Goal: Task Accomplishment & Management: Use online tool/utility

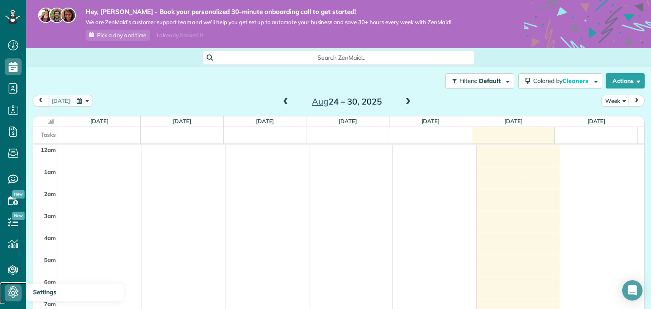
click at [18, 287] on icon at bounding box center [13, 293] width 17 height 17
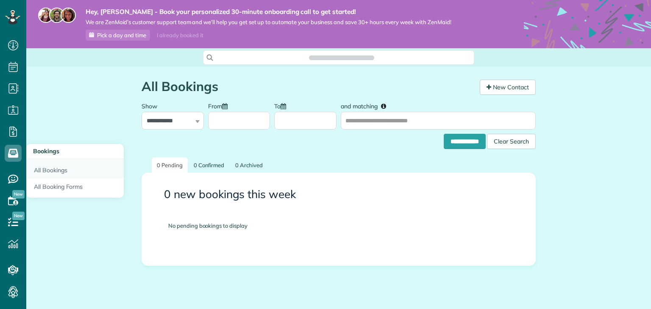
scroll to position [4, 4]
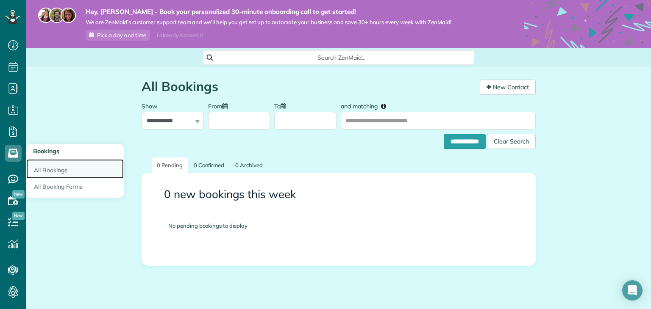
click at [47, 172] on link "All Bookings" at bounding box center [74, 168] width 97 height 19
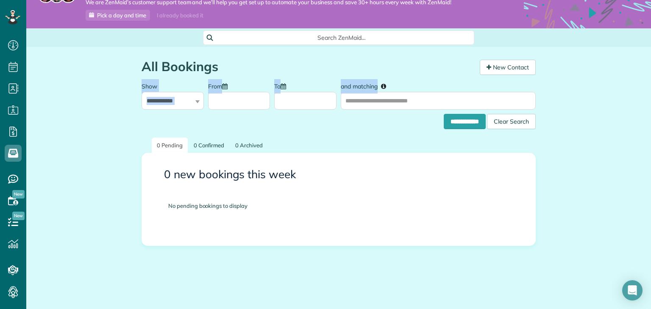
scroll to position [19, 0]
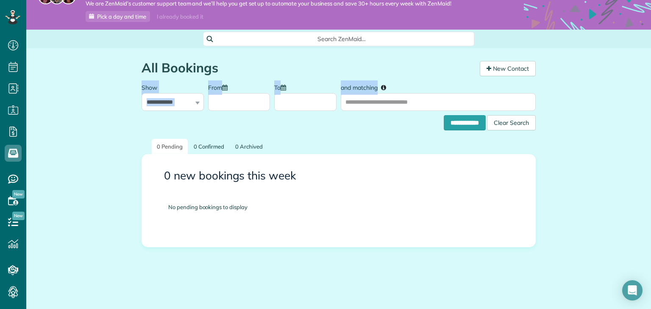
drag, startPoint x: 650, startPoint y: 76, endPoint x: 649, endPoint y: 93, distance: 17.0
click at [649, 93] on main "**********" at bounding box center [338, 154] width 624 height 309
click at [251, 210] on div "No pending bookings to display" at bounding box center [338, 207] width 366 height 33
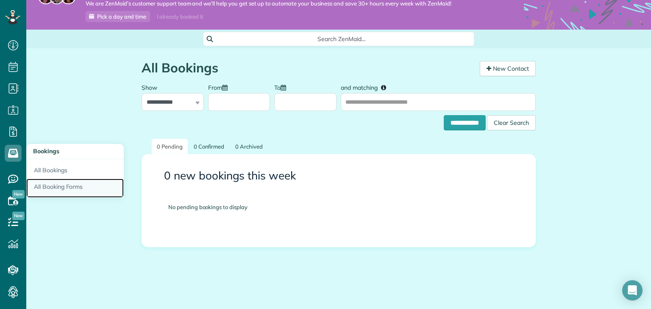
click at [68, 186] on link "All Booking Forms" at bounding box center [74, 188] width 97 height 19
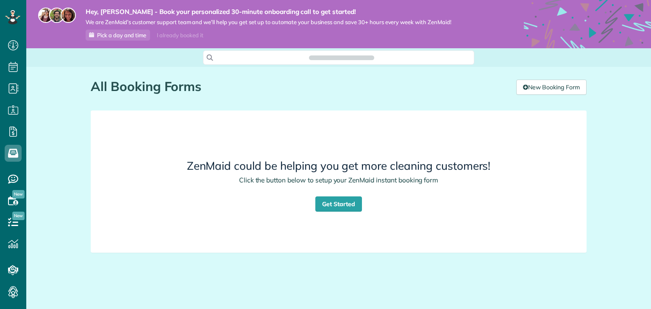
scroll to position [4, 4]
click at [572, 89] on link "New Booking Form" at bounding box center [551, 87] width 70 height 15
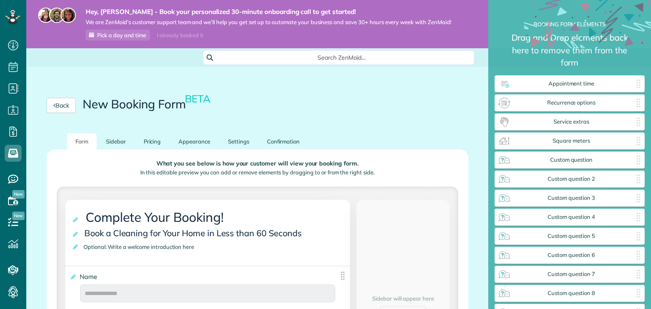
scroll to position [4, 0]
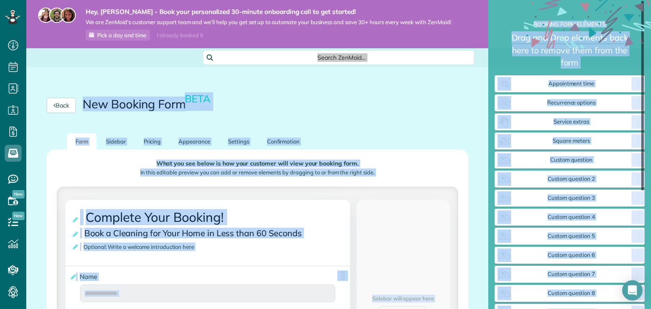
drag, startPoint x: 642, startPoint y: 54, endPoint x: 644, endPoint y: 90, distance: 36.1
click at [369, 107] on div "Back New Booking Form BETA" at bounding box center [258, 105] width 422 height 15
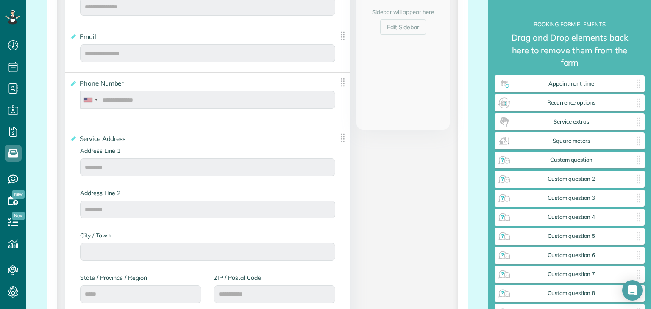
scroll to position [288, 0]
click at [339, 78] on img at bounding box center [342, 81] width 11 height 11
click at [70, 81] on icon at bounding box center [72, 82] width 6 height 6
click at [0, 0] on input "**********" at bounding box center [0, 0] width 0 height 0
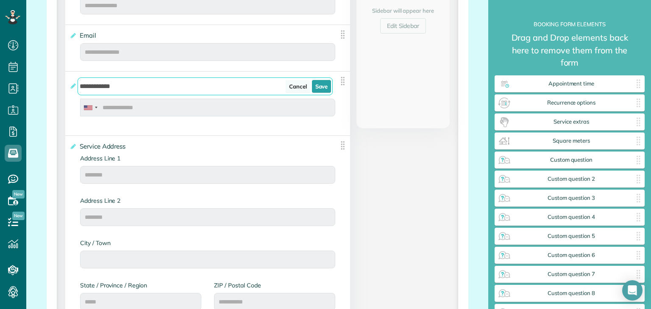
click at [302, 85] on link "Cancel" at bounding box center [298, 86] width 25 height 13
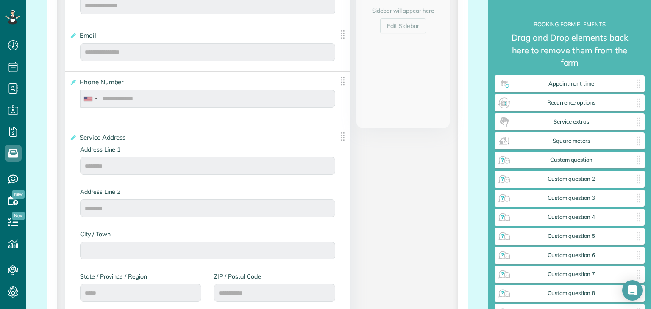
click at [339, 82] on img at bounding box center [342, 81] width 11 height 11
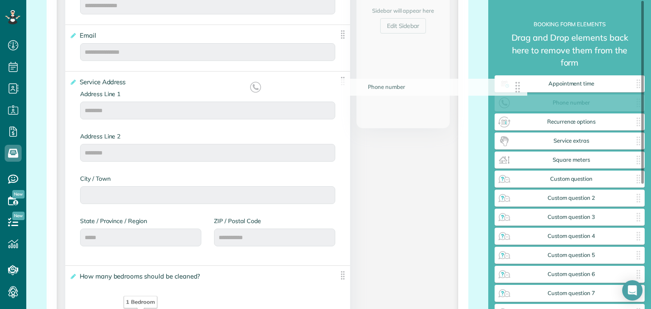
drag, startPoint x: 339, startPoint y: 82, endPoint x: 519, endPoint y: 89, distance: 180.6
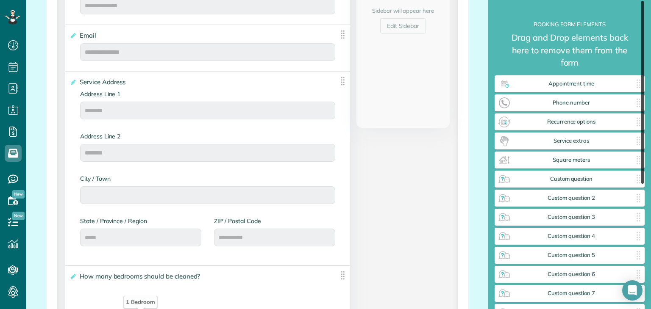
click at [643, 66] on div at bounding box center [642, 92] width 3 height 183
drag, startPoint x: 641, startPoint y: 70, endPoint x: 644, endPoint y: 37, distance: 33.2
click at [644, 37] on div "**********" at bounding box center [569, 154] width 163 height 309
click at [368, 196] on div "**********" at bounding box center [257, 294] width 397 height 764
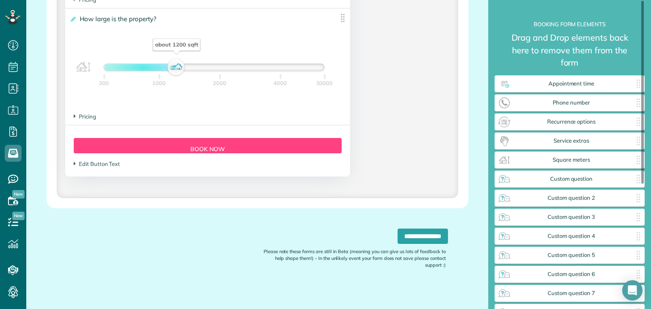
scroll to position [794, 0]
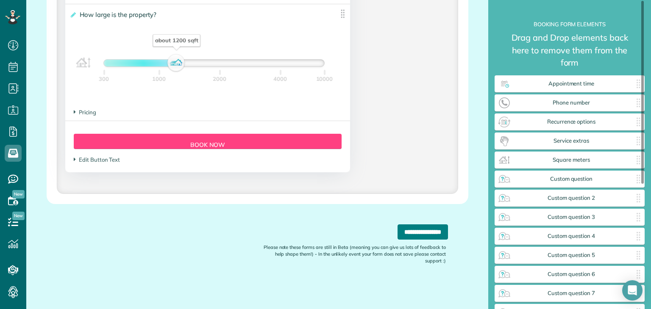
click at [405, 229] on input "**********" at bounding box center [422, 232] width 50 height 15
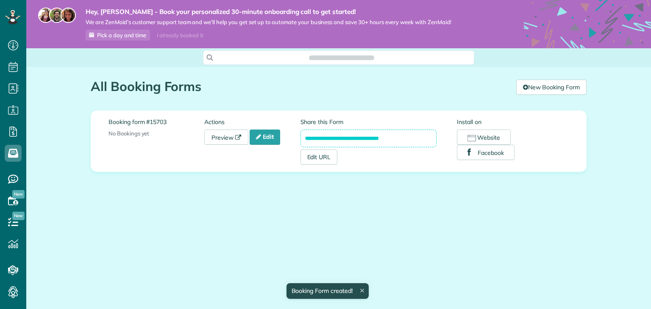
scroll to position [4, 4]
click at [491, 138] on button "Website" at bounding box center [484, 137] width 54 height 15
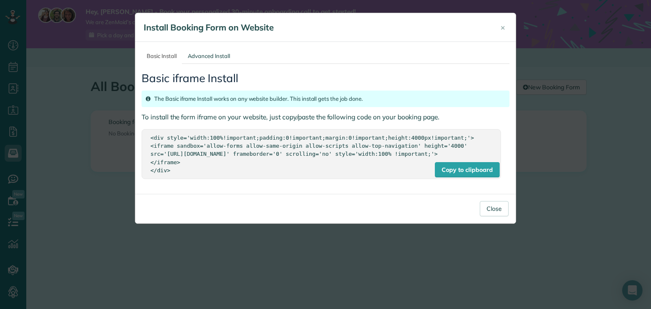
click at [179, 174] on div "<div style='width:100%!important;padding:0!important;margin:0!important;height:…" at bounding box center [320, 154] width 341 height 40
click at [453, 173] on div "Copy to clipboard" at bounding box center [467, 169] width 64 height 15
drag, startPoint x: 362, startPoint y: 19, endPoint x: 358, endPoint y: 97, distance: 78.5
click at [358, 97] on div "× Install Booking Form on Website Basic Install Advanced Install Basic iframe I…" at bounding box center [325, 118] width 381 height 211
click at [444, 65] on div "Basic iframe Install The Basic iframe Install works on any website builder. Thi…" at bounding box center [326, 126] width 368 height 124
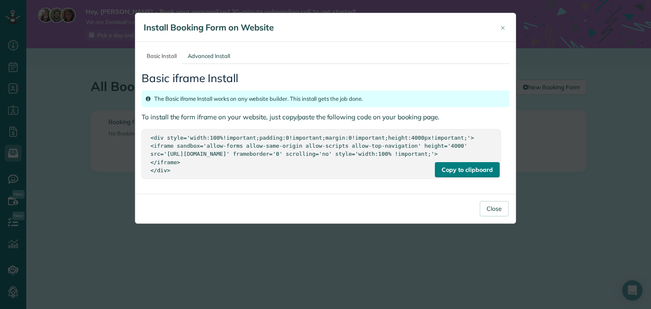
click at [444, 174] on div "Copy to clipboard" at bounding box center [467, 169] width 64 height 15
drag, startPoint x: 177, startPoint y: 177, endPoint x: 140, endPoint y: 136, distance: 54.9
click at [140, 136] on div "Basic Install Advanced Install Basic iframe Install The Basic iframe Install wo…" at bounding box center [325, 118] width 380 height 152
copy div "<div style='width:100%!important;padding:0!important;margin:0!important;height:…"
click at [494, 216] on button "Close" at bounding box center [494, 208] width 29 height 15
